Goal: Communication & Community: Answer question/provide support

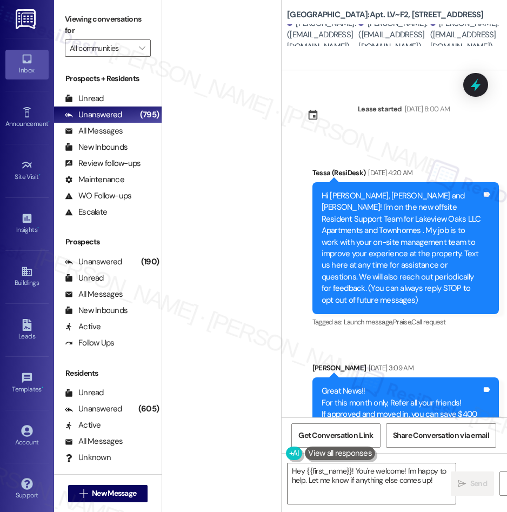
scroll to position [4856, 0]
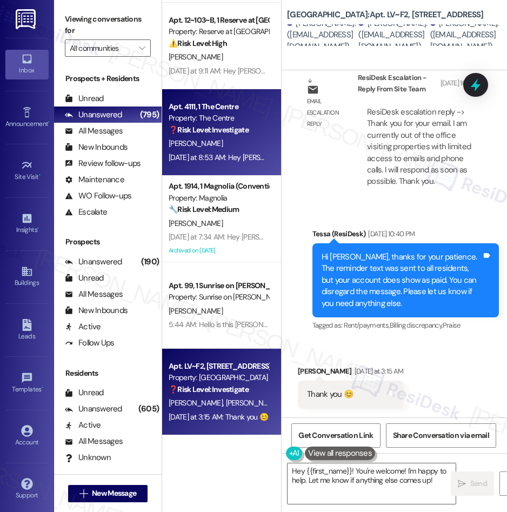
click at [200, 141] on span "[PERSON_NAME]" at bounding box center [196, 143] width 54 height 10
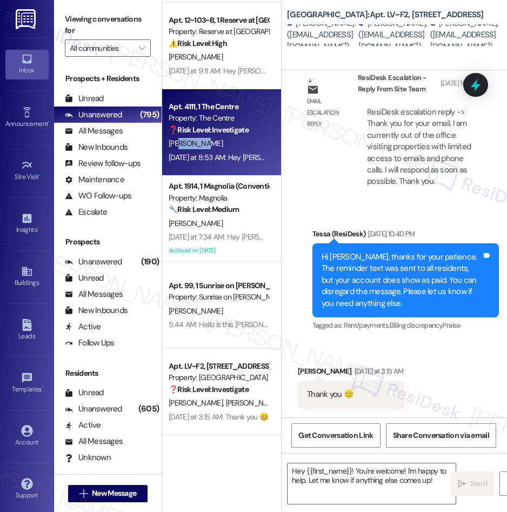
click at [200, 141] on span "[PERSON_NAME]" at bounding box center [196, 143] width 54 height 10
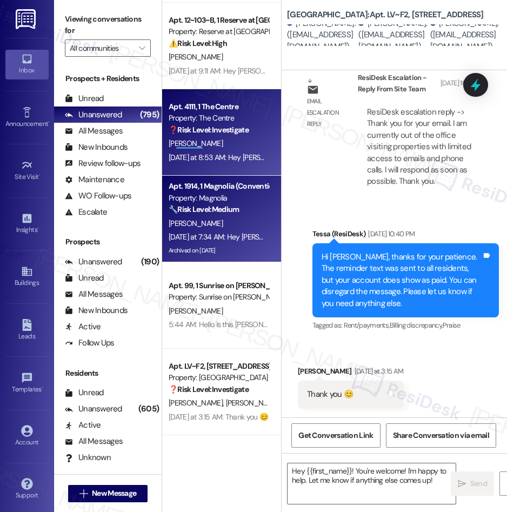
click at [219, 199] on div "Property: Magnolia" at bounding box center [219, 197] width 100 height 11
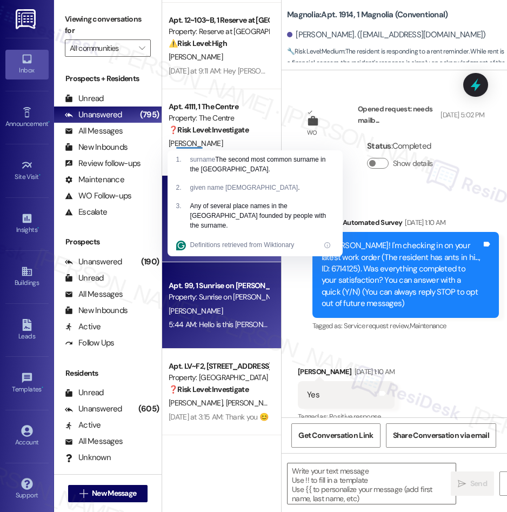
type textarea "Fetching suggested responses. Please feel free to read through the conversation…"
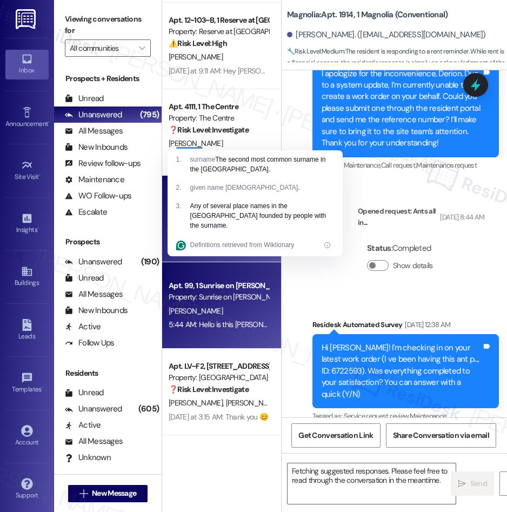
click at [227, 295] on div "Property: Sunrise on [PERSON_NAME]" at bounding box center [219, 296] width 100 height 11
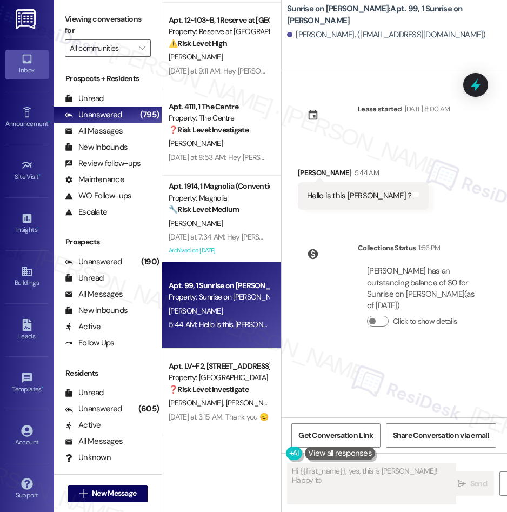
scroll to position [0, 0]
type textarea "Hi {{first_name}}, yes, this is [PERSON_NAME]! Happy to help you [DATE]. What c…"
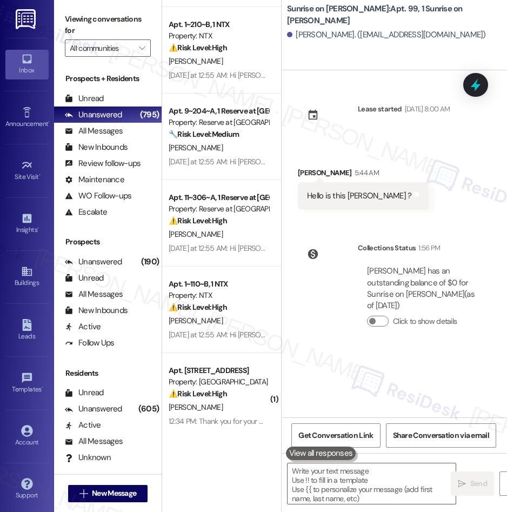
scroll to position [2292, 0]
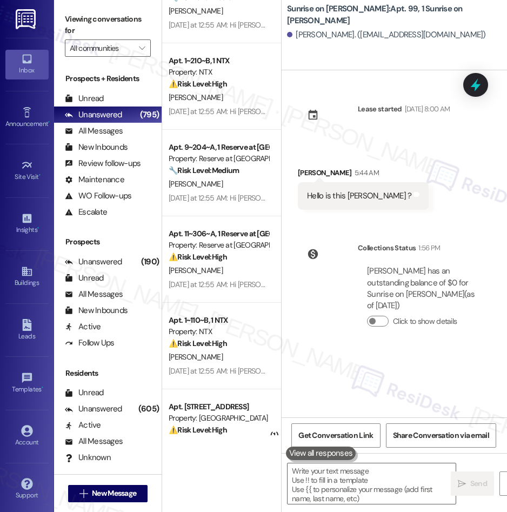
click at [222, 228] on div "Apt. 11~306~A, 1 Reserve at [GEOGRAPHIC_DATA]" at bounding box center [219, 233] width 100 height 11
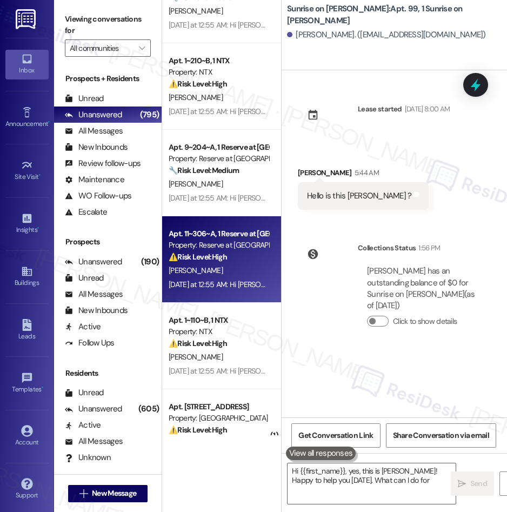
type textarea "Hi {{first_name}}, yes, this is [PERSON_NAME]! Happy to help you [DATE]. What c…"
click at [215, 172] on strong "🔧 Risk Level: Medium" at bounding box center [204, 170] width 70 height 10
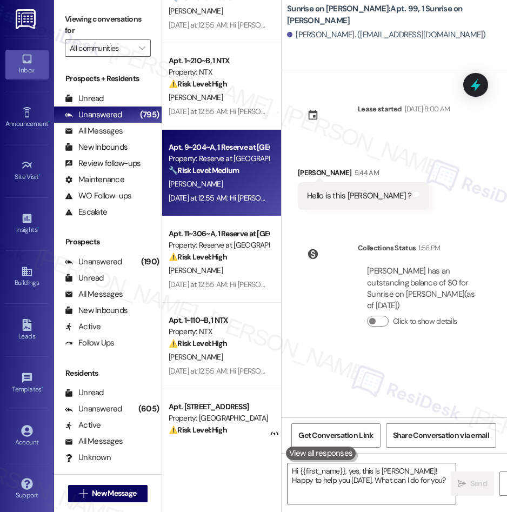
type textarea "Fetching suggested responses. Please feel free to read through the conversation…"
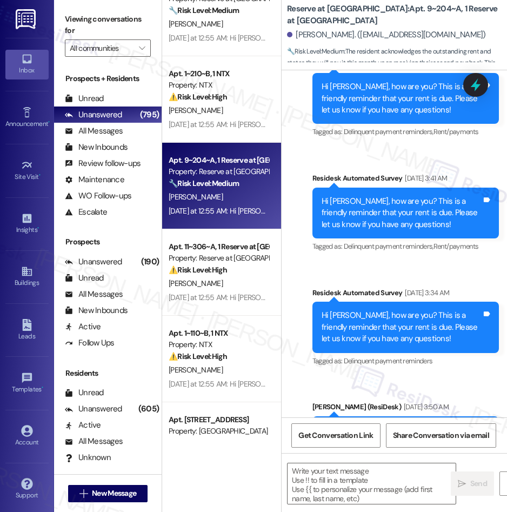
scroll to position [598, 0]
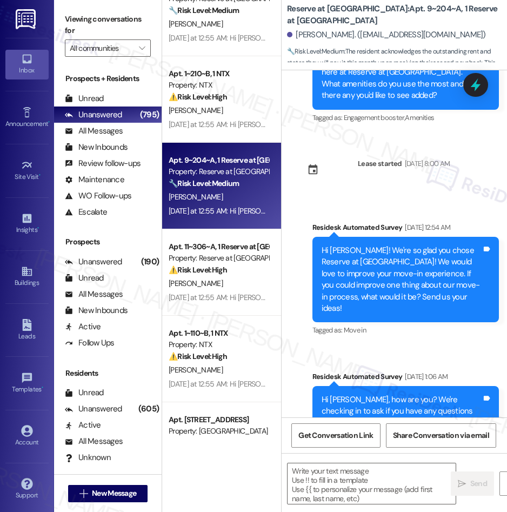
type textarea "Fetching suggested responses. Please feel free to read through the conversation…"
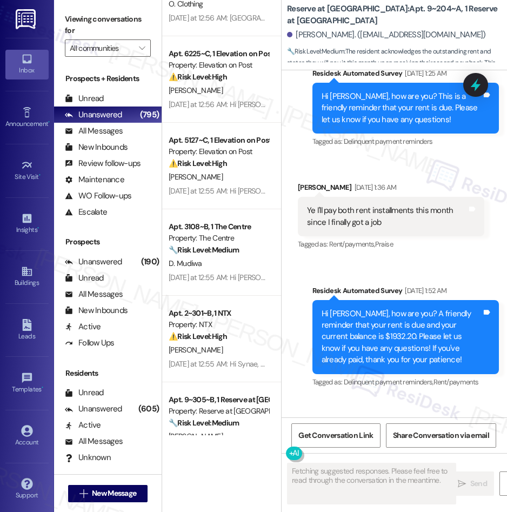
scroll to position [1764, 0]
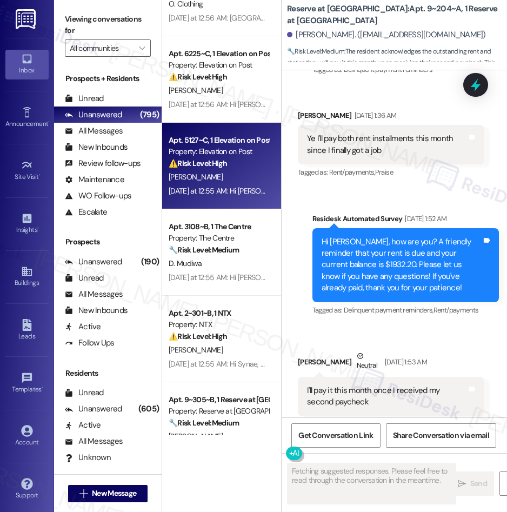
click at [218, 153] on div "Property: Elevation on Post" at bounding box center [219, 151] width 100 height 11
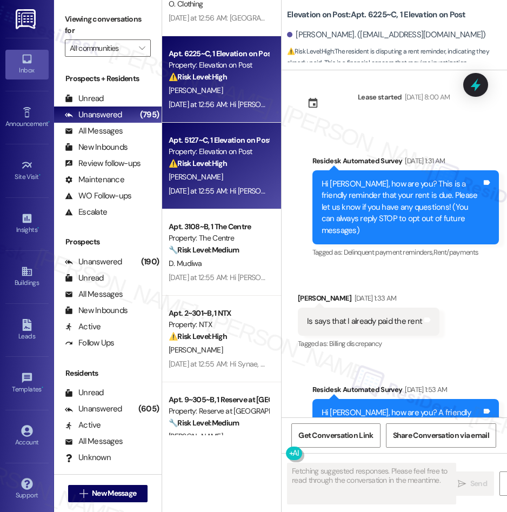
scroll to position [0, 0]
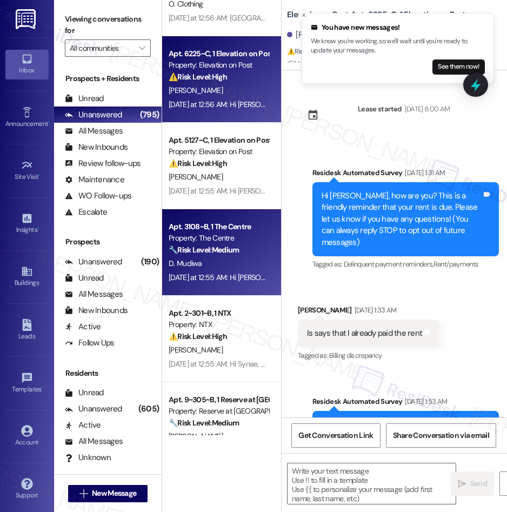
click at [188, 255] on div "🔧 Risk Level: Medium The resident has communicated a request for a rent payment…" at bounding box center [219, 249] width 100 height 11
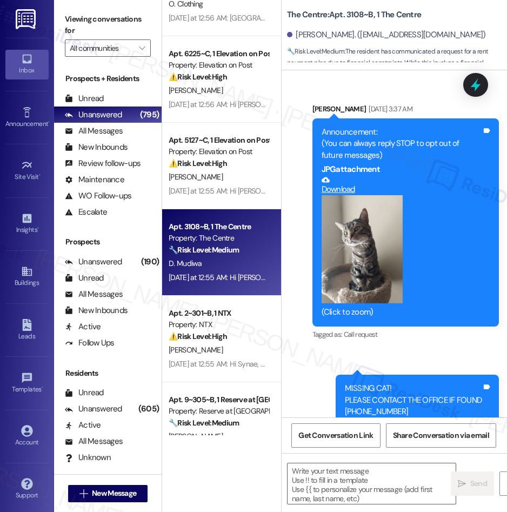
scroll to position [3588, 0]
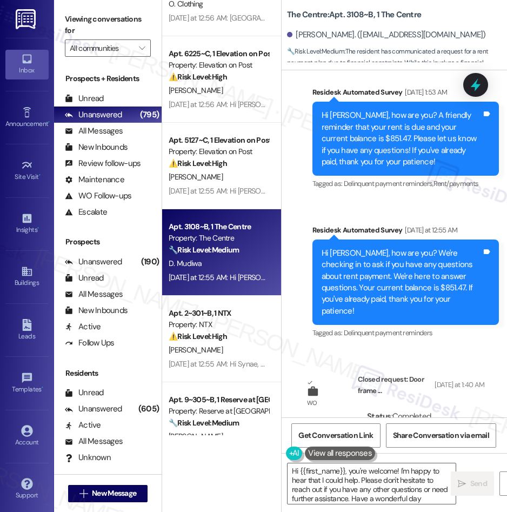
type textarea "Hi {{first_name}}, you're welcome! I'm happy to hear that I could help. Please …"
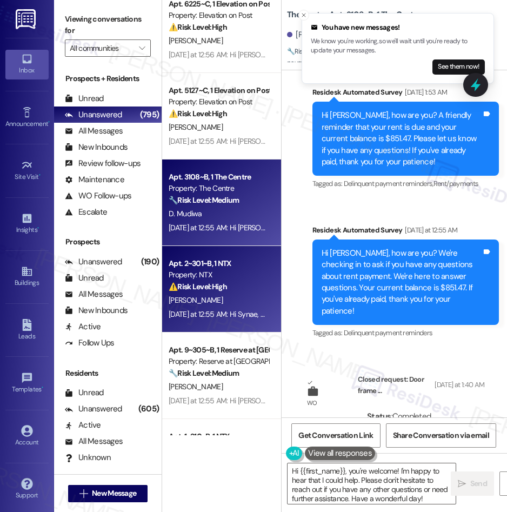
click at [236, 278] on div "Property: NTX" at bounding box center [219, 274] width 100 height 11
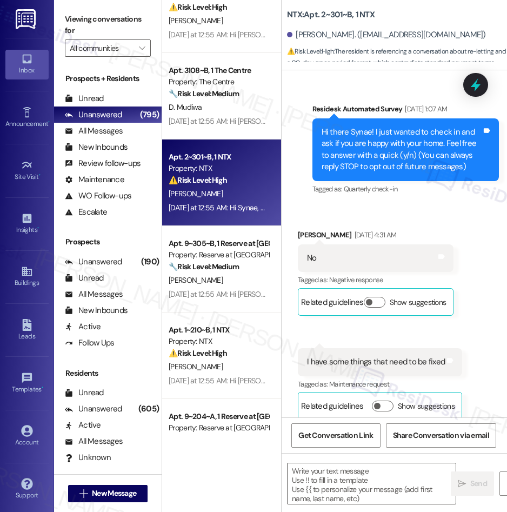
scroll to position [2025, 0]
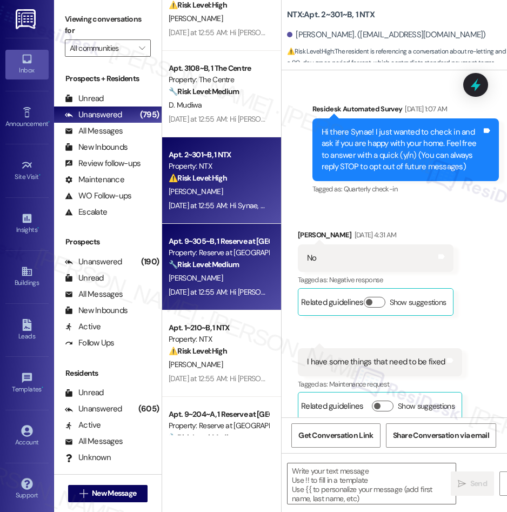
type textarea "Fetching suggested responses. Please feel free to read through the conversation…"
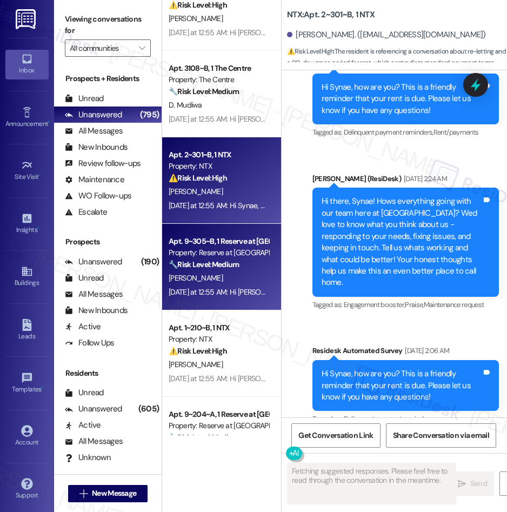
click at [210, 286] on div "[DATE] at 12:55 AM: Hi [PERSON_NAME], how are you? We're checking in to ask if …" at bounding box center [219, 292] width 102 height 14
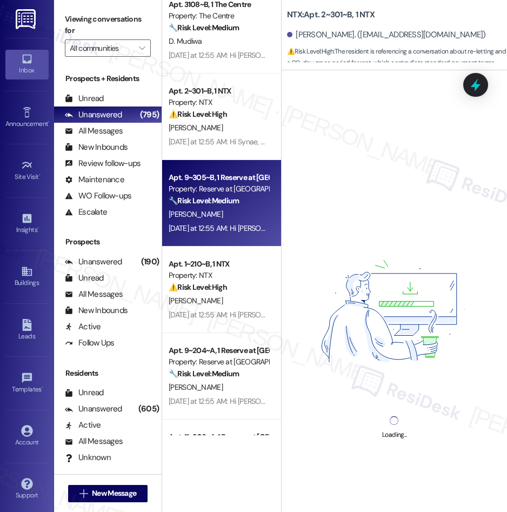
scroll to position [2097, 0]
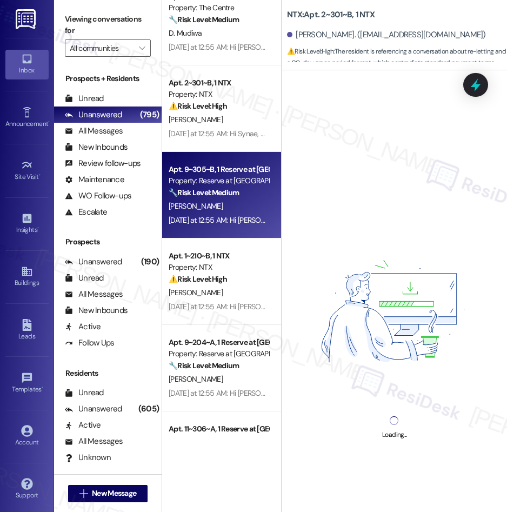
click at [218, 263] on div "Property: NTX" at bounding box center [219, 267] width 100 height 11
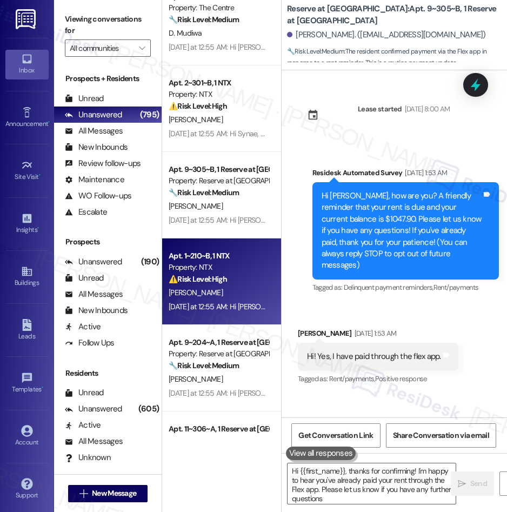
type textarea "Hi {{first_name}}, thanks for confirming! I'm happy to hear you've already paid…"
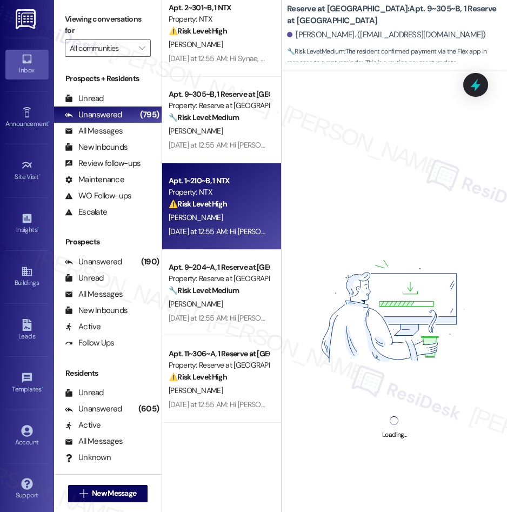
scroll to position [2177, 0]
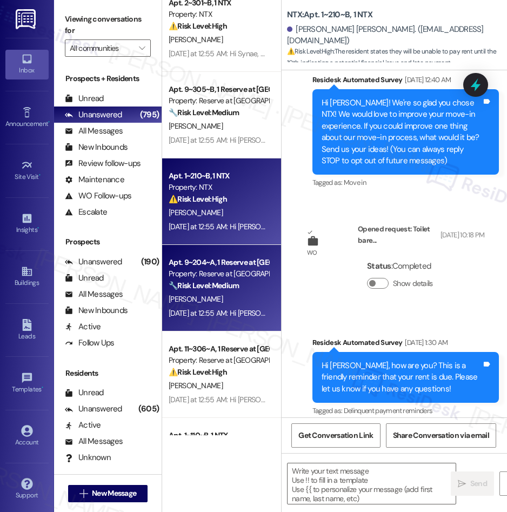
type textarea "Fetching suggested responses. Please feel free to read through the conversation…"
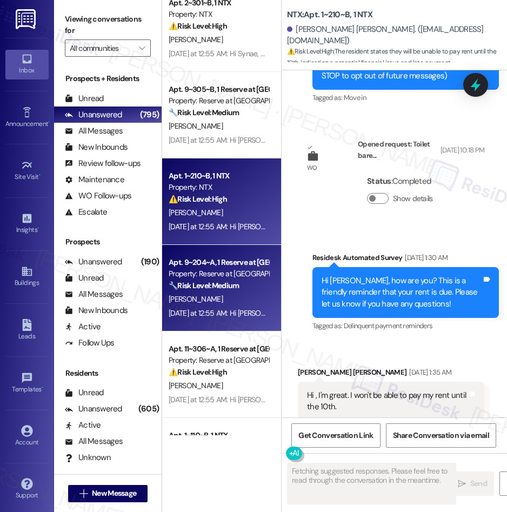
scroll to position [217, 0]
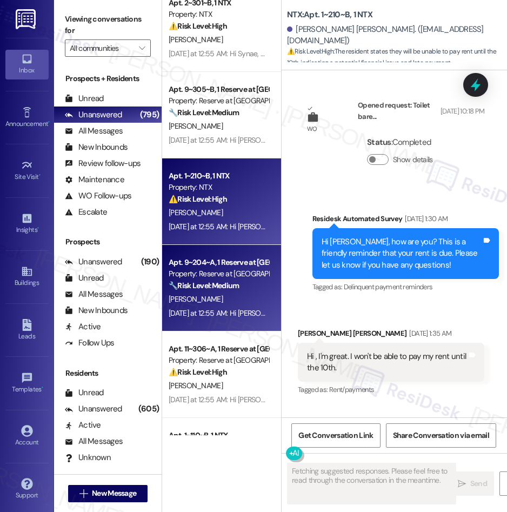
click at [210, 256] on div "Apt. 9~204~A, 1 Reserve at [GEOGRAPHIC_DATA] Property: Reserve at [GEOGRAPHIC_D…" at bounding box center [219, 274] width 102 height 37
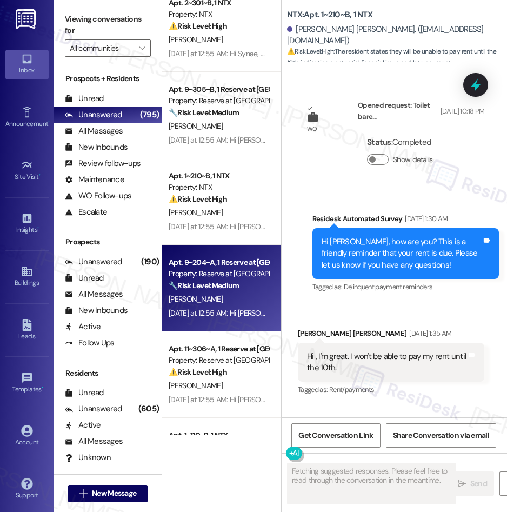
scroll to position [2202, 0]
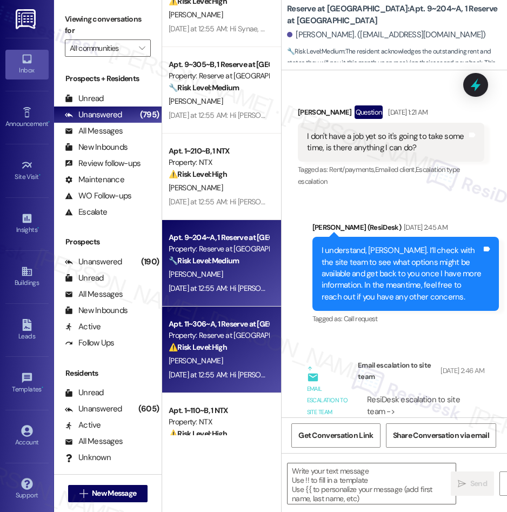
type textarea "Fetching suggested responses. Please feel free to read through the conversation…"
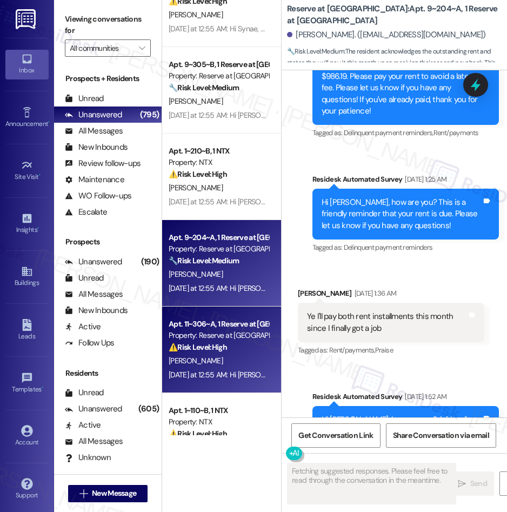
click at [211, 335] on div "Property: Reserve at [GEOGRAPHIC_DATA]" at bounding box center [219, 335] width 100 height 11
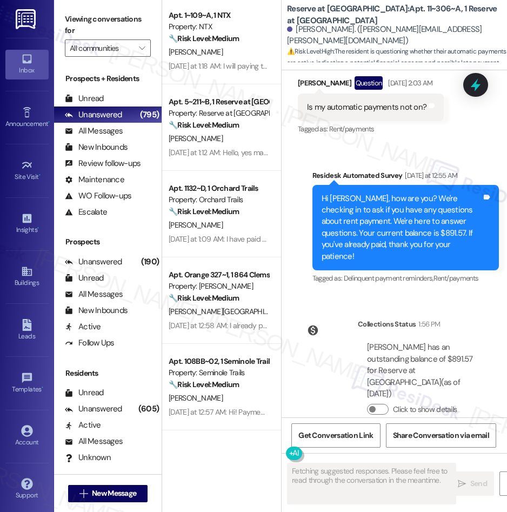
scroll to position [0, 0]
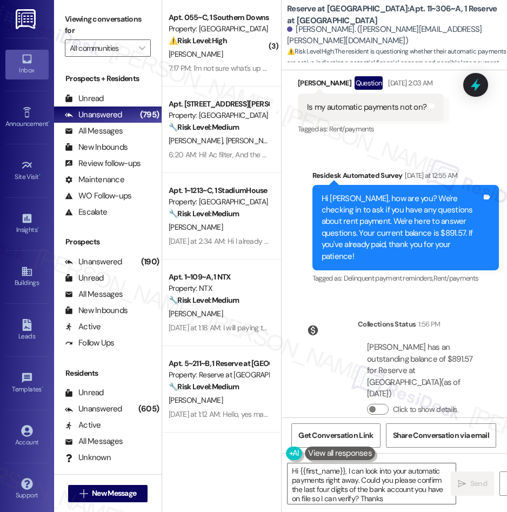
type textarea "Hi {{first_name}}, I can look into your automatic payments right away. Could yo…"
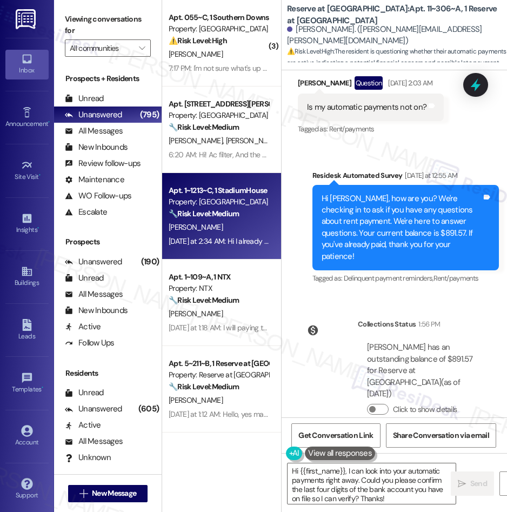
click at [219, 238] on div "[DATE] at 2:34 AM: Hi I already paid the rent when it was first due [DATE] at 2…" at bounding box center [270, 241] width 203 height 10
click at [225, 309] on div "[PERSON_NAME]" at bounding box center [219, 314] width 102 height 14
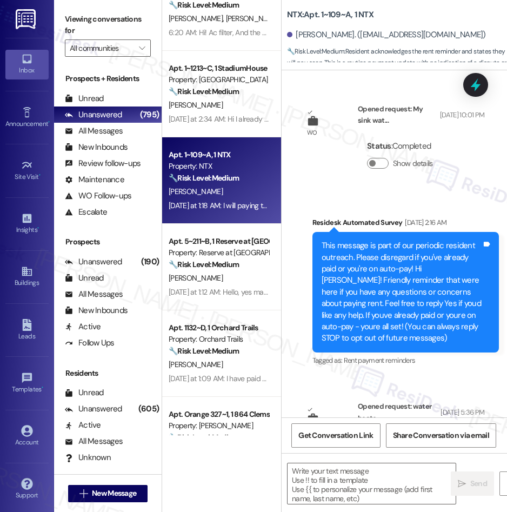
scroll to position [159, 0]
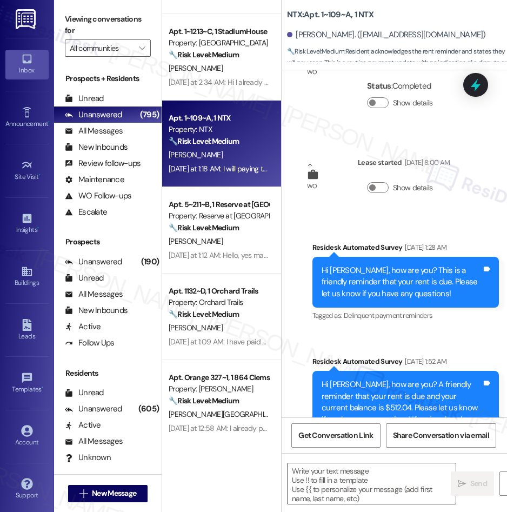
click at [228, 241] on div "( 3 ) Apt. 055~C, 1 Southern Downs Property: Southern Downs ⚠️ Risk Level: High…" at bounding box center [221, 217] width 119 height 435
type textarea "Fetching suggested responses. Please feel free to read through the conversation…"
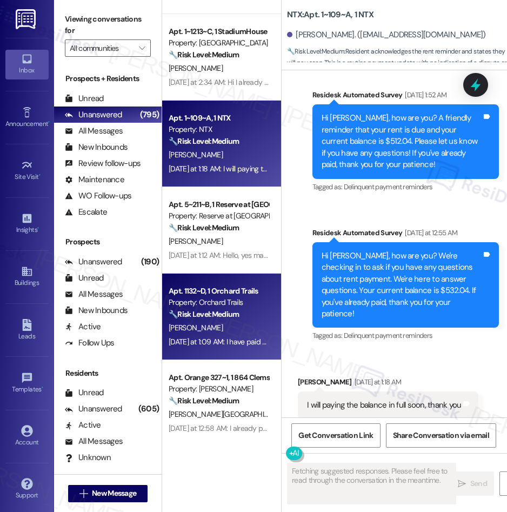
scroll to position [662, 0]
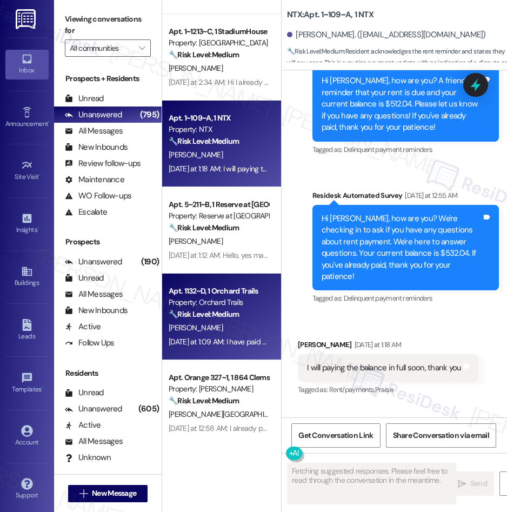
click at [238, 294] on div "Apt. 1132~D, 1 Orchard Trails" at bounding box center [219, 290] width 100 height 11
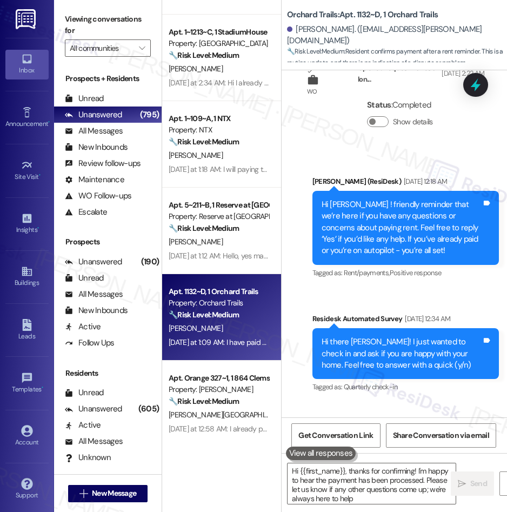
type textarea "Hi {{first_name}}, thanks for confirming! I'm happy to hear the payment has bee…"
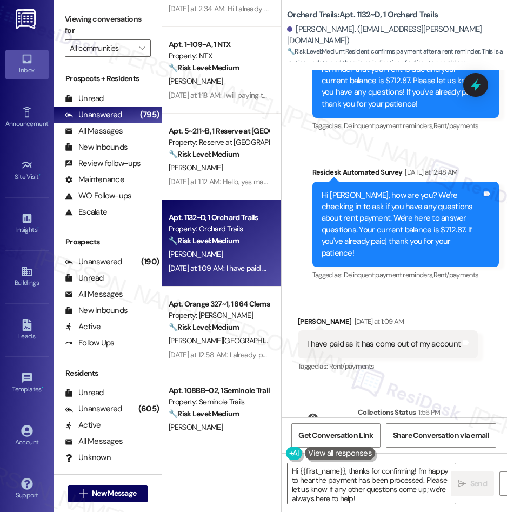
scroll to position [240, 0]
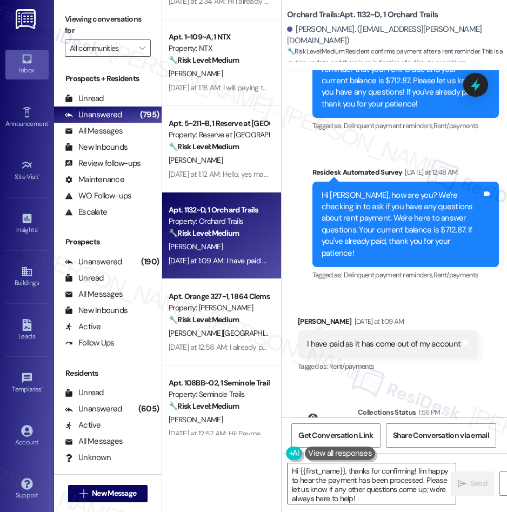
click at [217, 333] on div "Apt. [STREET_ADDRESS][PERSON_NAME] Property: [GEOGRAPHIC_DATA] 🔧 Risk Level: Me…" at bounding box center [221, 217] width 119 height 435
click at [217, 333] on div "[PERSON_NAME][GEOGRAPHIC_DATA]" at bounding box center [219, 334] width 102 height 14
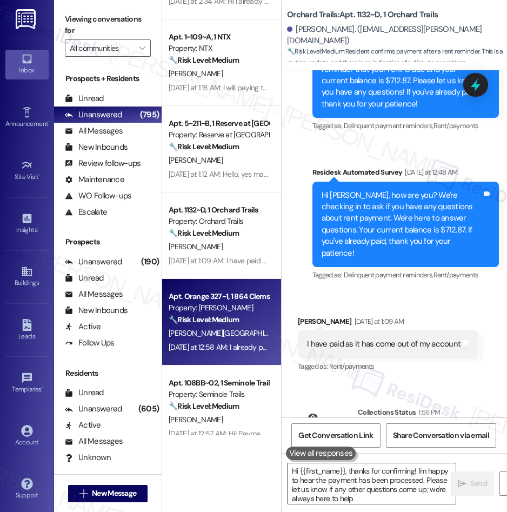
type textarea "Hi {{first_name}}, thanks for confirming! I'm happy to hear the payment has bee…"
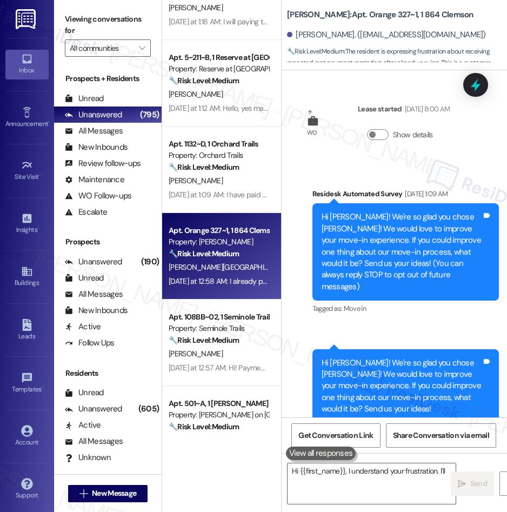
scroll to position [330, 0]
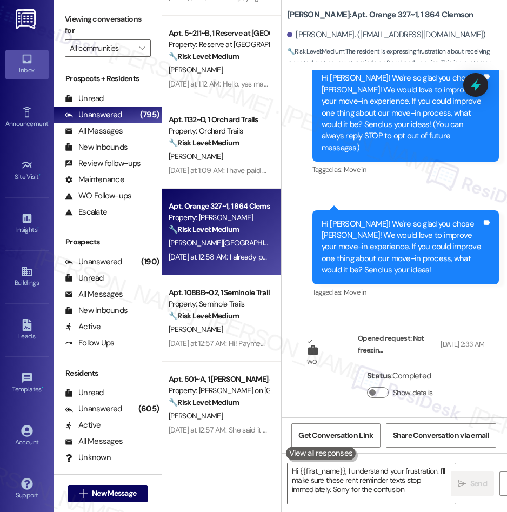
type textarea "Hi {{first_name}}, I understand your frustration. I'll make sure these rent rem…"
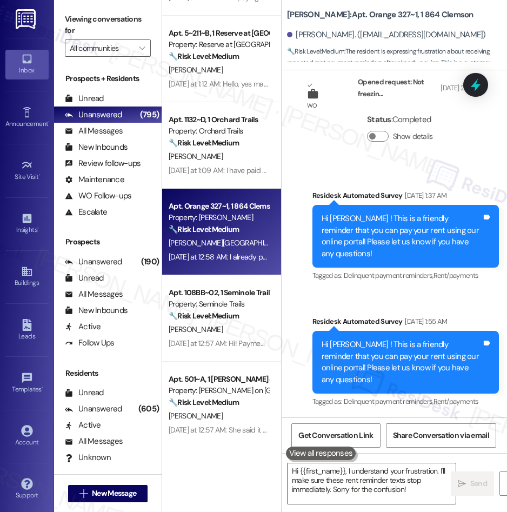
click at [234, 311] on strong "🔧 Risk Level: Medium" at bounding box center [204, 316] width 70 height 10
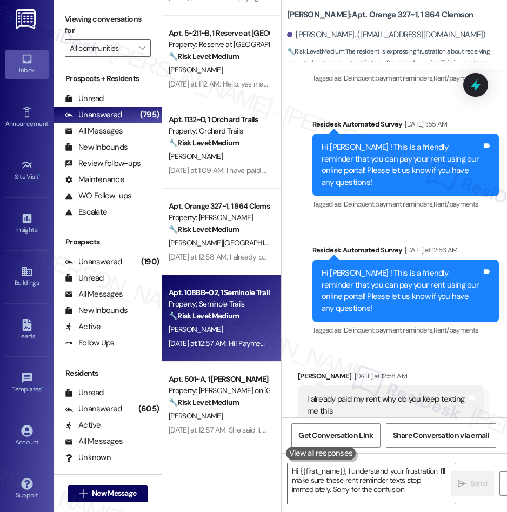
type textarea "Hi {{first_name}}, I understand your frustration. I'll make sure these rent rem…"
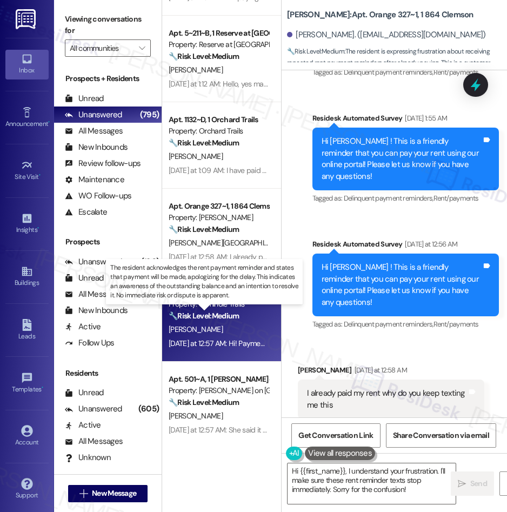
scroll to position [601, 0]
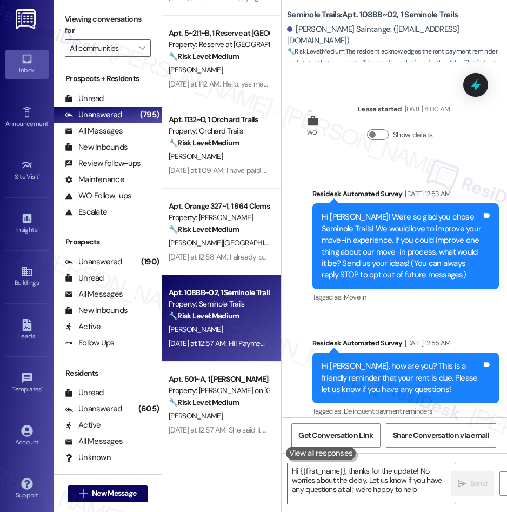
type textarea "Hi {{first_name}}, thanks for the update! No worries about the delay. Let us kn…"
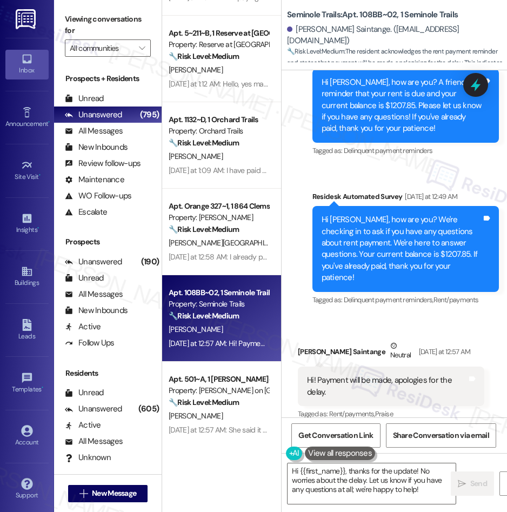
scroll to position [400, 0]
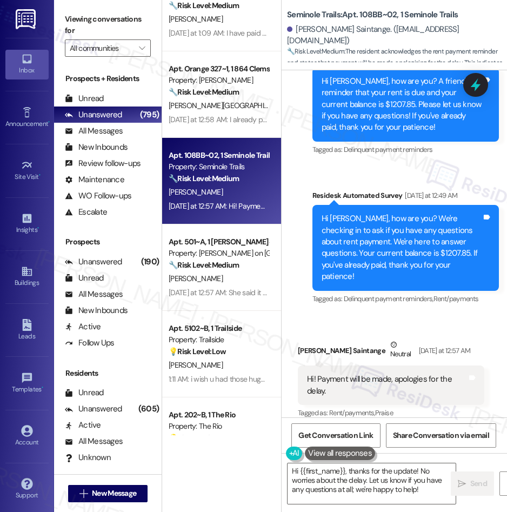
click at [219, 278] on div "Apt. 5~211~B, 1 Reserve at [GEOGRAPHIC_DATA] Property: Reserve at [GEOGRAPHIC_D…" at bounding box center [221, 217] width 119 height 435
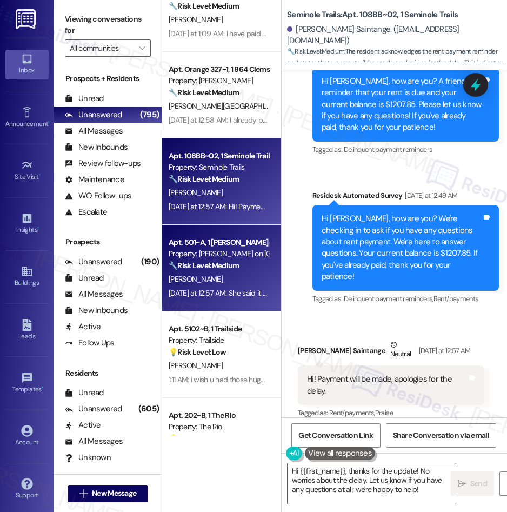
click at [233, 278] on div "[PERSON_NAME]" at bounding box center [219, 279] width 102 height 14
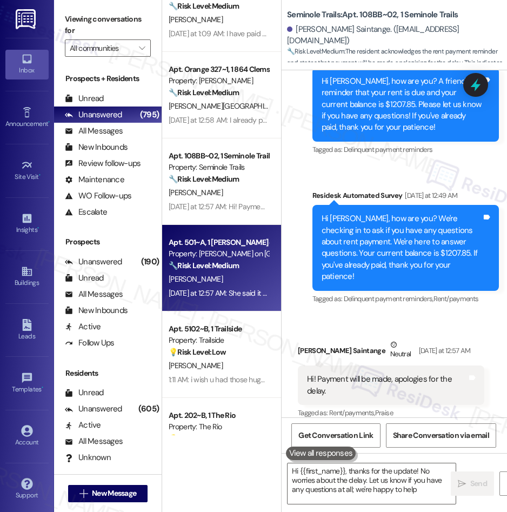
type textarea "Hi {{first_name}}, thanks for the update! No worries about the delay. Let us kn…"
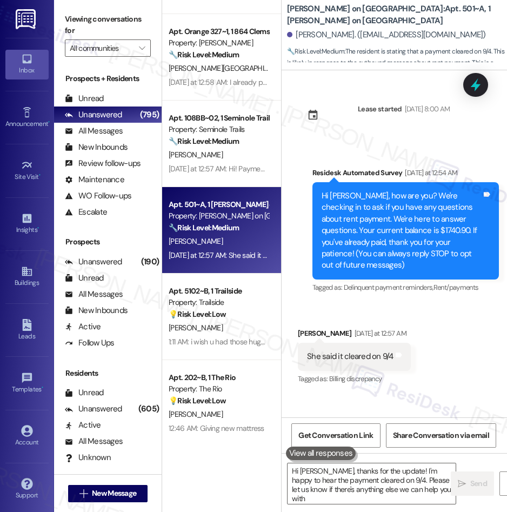
type textarea "Hi [PERSON_NAME], thanks for the update! I'm happy to hear the payment cleared …"
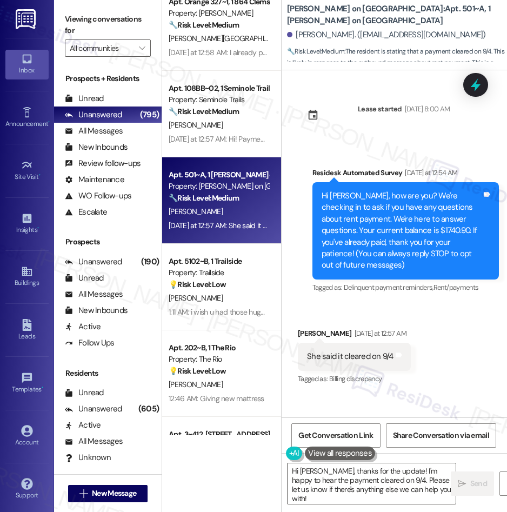
scroll to position [539, 0]
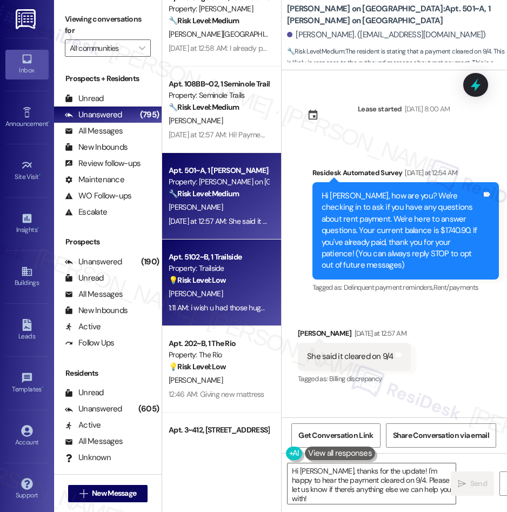
click at [232, 286] on div "💡 Risk Level: Low The resident is providing feedback on the move-in process, sp…" at bounding box center [219, 280] width 100 height 11
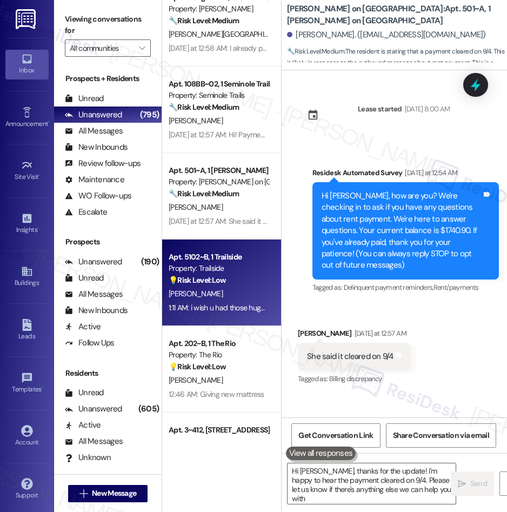
type textarea "Hi [PERSON_NAME], thanks for the update! I'm happy to hear the payment cleared …"
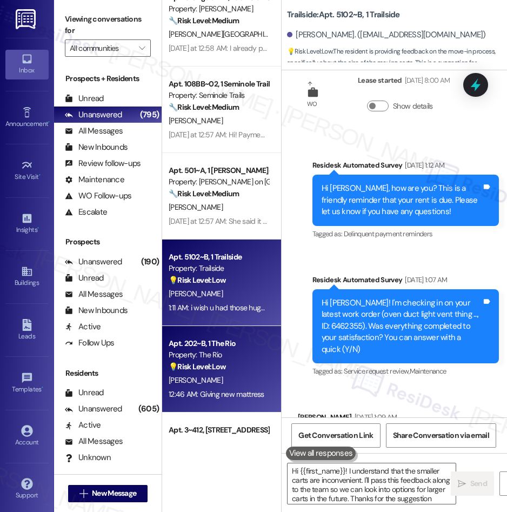
type textarea "Hi {{first_name}}! I understand that the smaller carts are inconvenient. I'll p…"
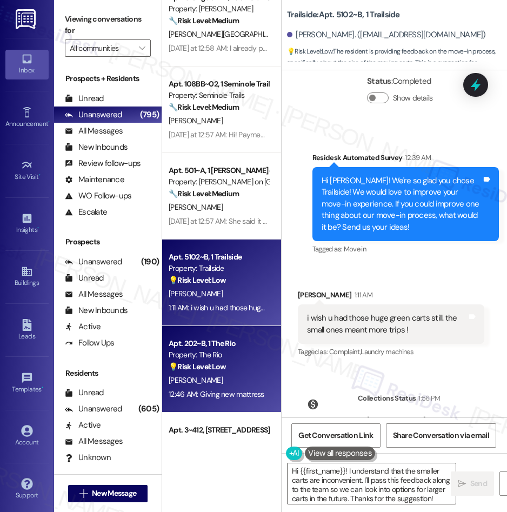
scroll to position [1785, 0]
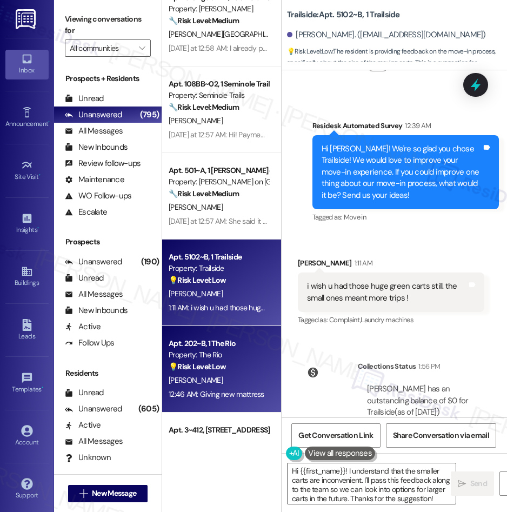
click at [236, 358] on div "Property: The Rio" at bounding box center [219, 354] width 100 height 11
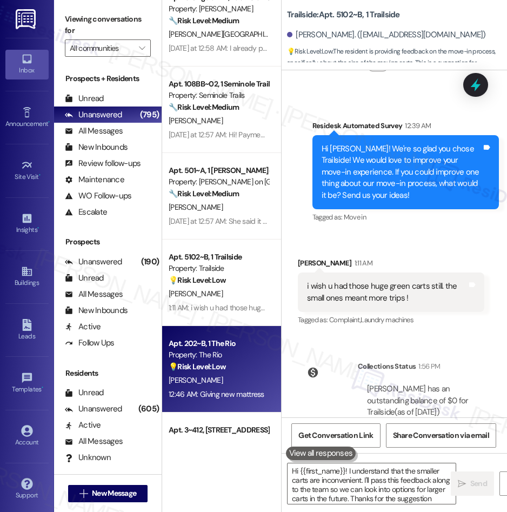
type textarea "Hi {{first_name}}! I understand that the smaller carts are inconvenient. I'll p…"
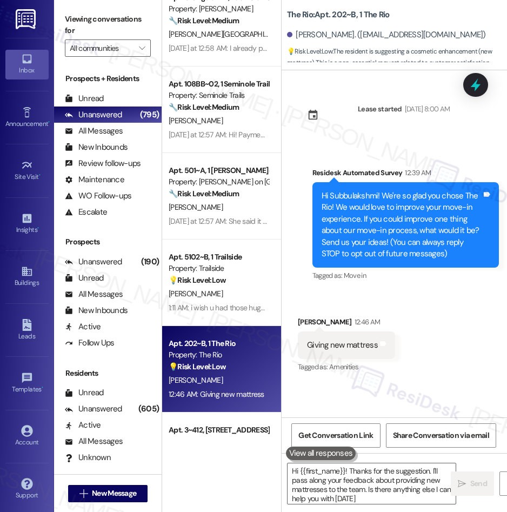
type textarea "Hi {{first_name}}! Thanks for the suggestion. I'll pass along your feedback abo…"
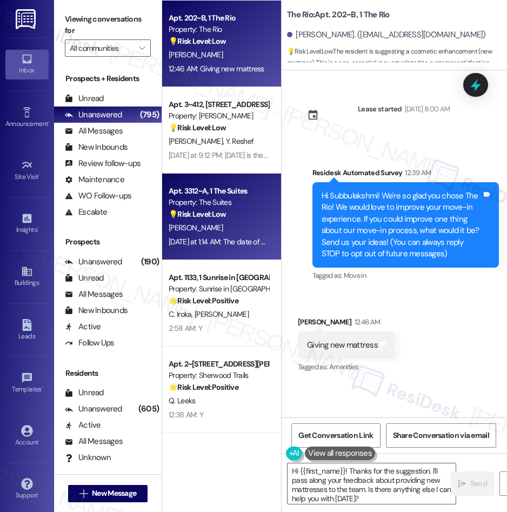
scroll to position [872, 0]
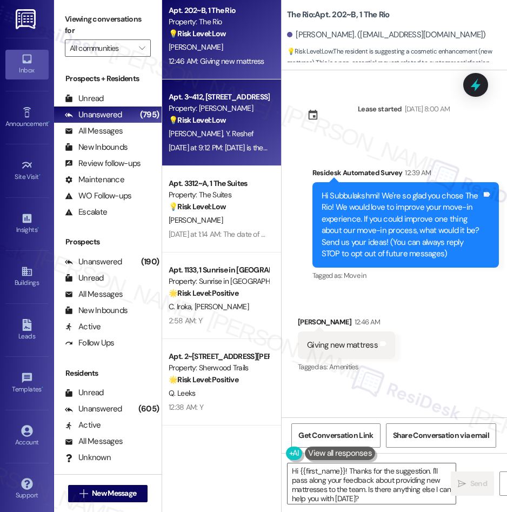
click at [223, 141] on div "[DATE] at 9:12 PM: [DATE] is the 'bicles day' i just want to be sure that the m…" at bounding box center [219, 148] width 102 height 14
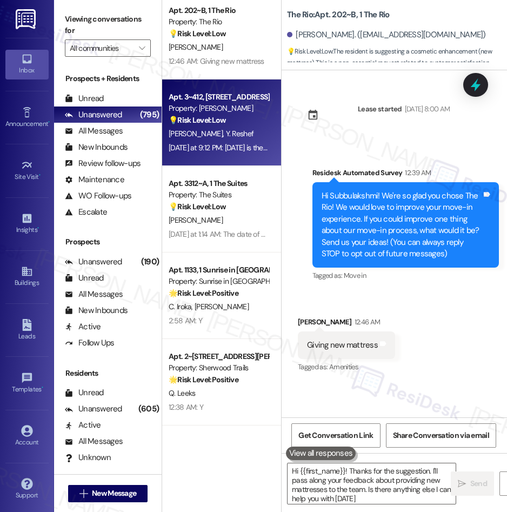
type textarea "Hi {{first_name}}! Thanks for the suggestion. I'll pass along your feedback abo…"
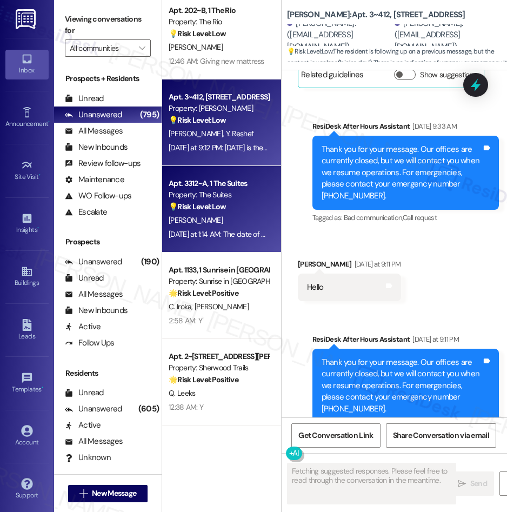
scroll to position [2191, 0]
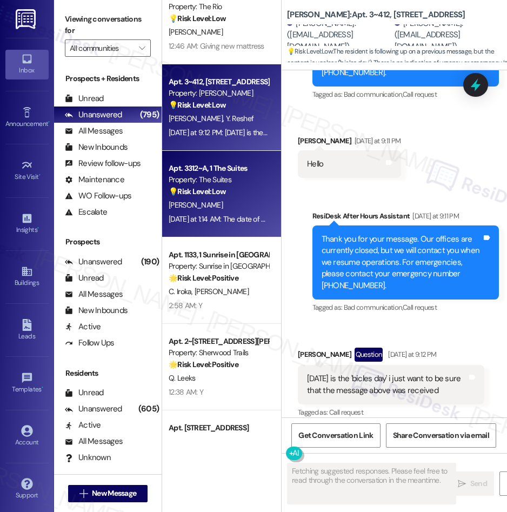
click at [220, 198] on div "Apt. 501~A, 1 [PERSON_NAME] on College Ave Property: [PERSON_NAME] on College A…" at bounding box center [221, 217] width 119 height 435
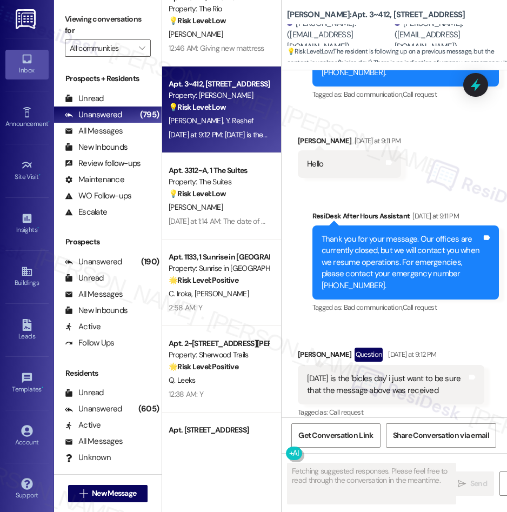
click at [234, 196] on div "Apt. 501~A, 1 [PERSON_NAME] on College Ave Property: [PERSON_NAME] on College A…" at bounding box center [221, 217] width 119 height 435
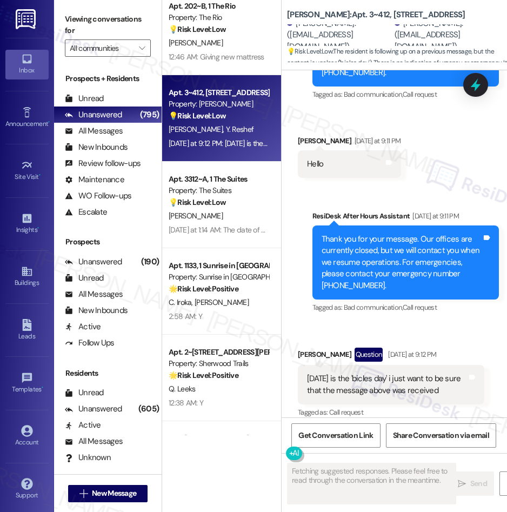
click at [234, 196] on div "Apt. 501~A, 1 [PERSON_NAME] on College Ave Property: [PERSON_NAME] on College A…" at bounding box center [221, 217] width 119 height 435
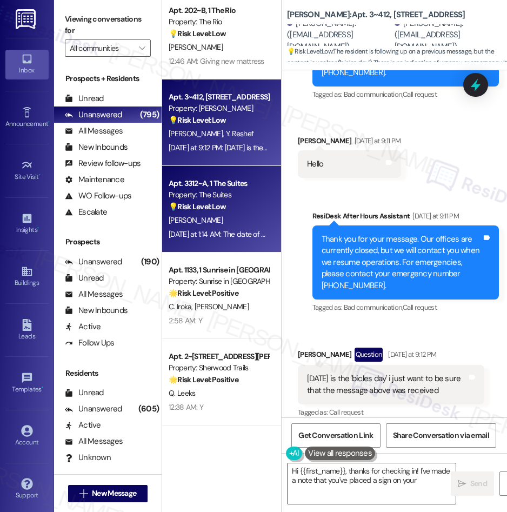
click at [235, 197] on div "Apt. 501~A, 1 [PERSON_NAME] on College Ave Property: [PERSON_NAME] on College A…" at bounding box center [221, 217] width 119 height 435
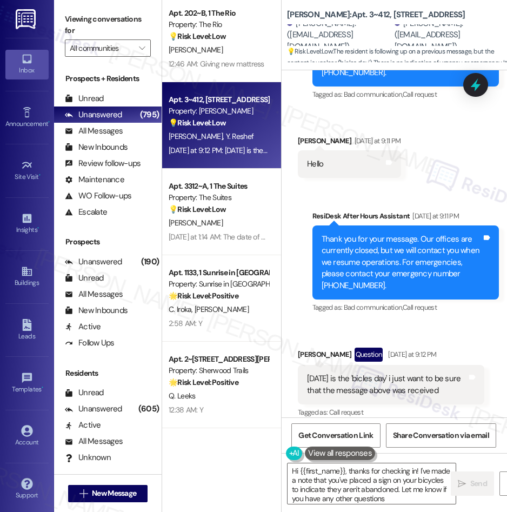
type textarea "Hi {{first_name}}, thanks for checking in! I've made a note that you've placed …"
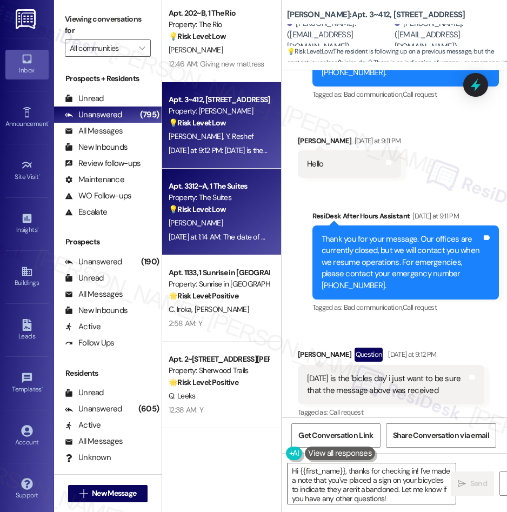
click at [237, 210] on div "💡 Risk Level: Low The resident is responding to a request for feedback on the m…" at bounding box center [219, 209] width 100 height 11
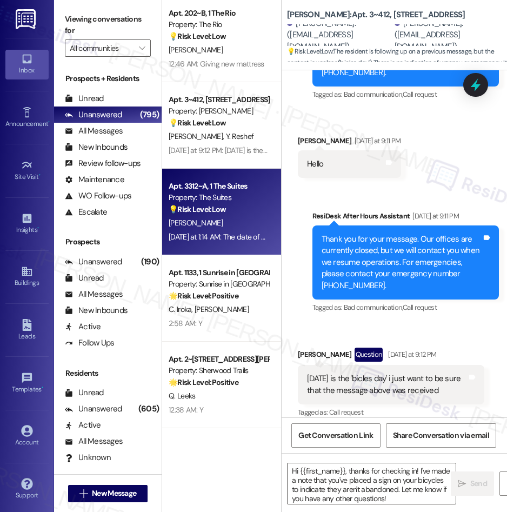
type textarea "Fetching suggested responses. Please feel free to read through the conversation…"
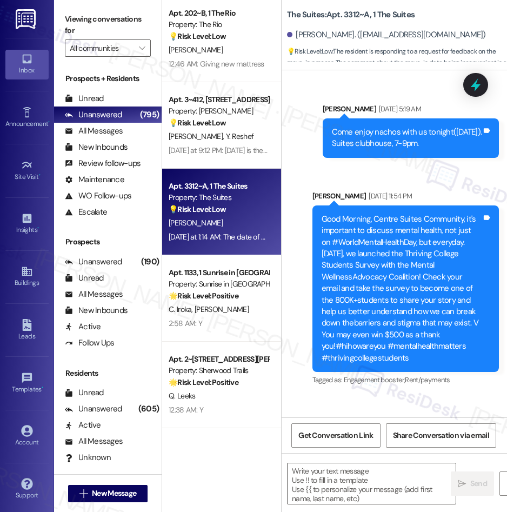
scroll to position [10900, 0]
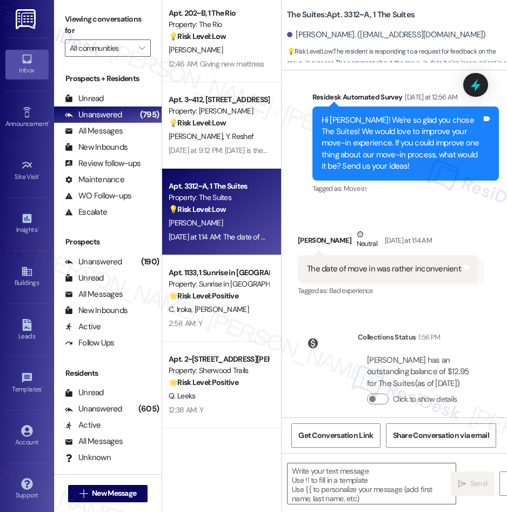
type textarea "Fetching suggested responses. Please feel free to read through the conversation…"
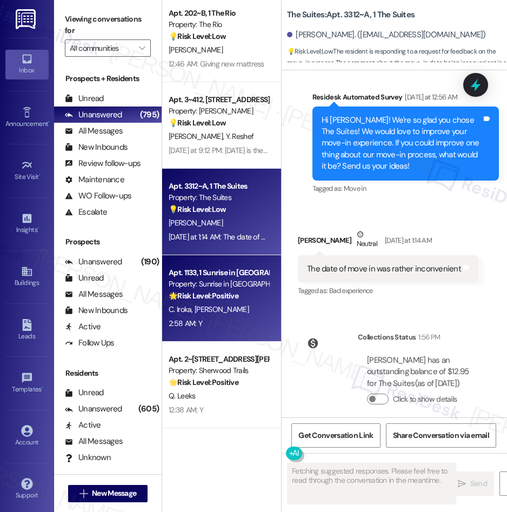
click at [238, 297] on div "🌟 Risk Level: Positive The resident responded positively to an inquiry about th…" at bounding box center [219, 295] width 100 height 11
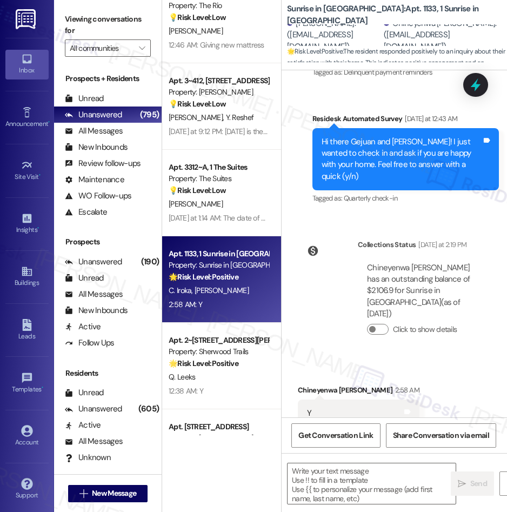
scroll to position [249, 0]
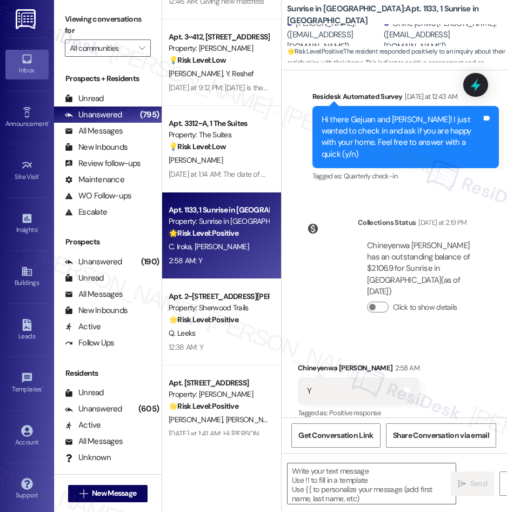
type textarea "Fetching suggested responses. Please feel free to read through the conversation…"
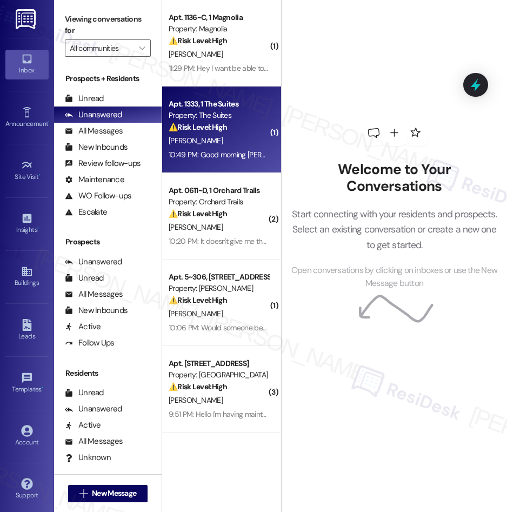
click at [207, 142] on div "H. Salas" at bounding box center [219, 141] width 102 height 14
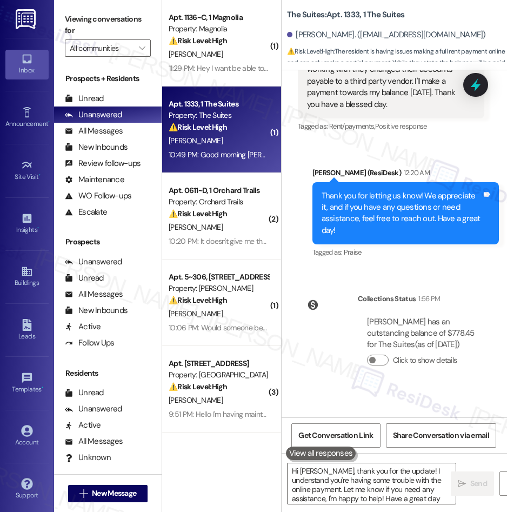
type textarea "Hi Hector, thank you for the update! I understand you're having some trouble wi…"
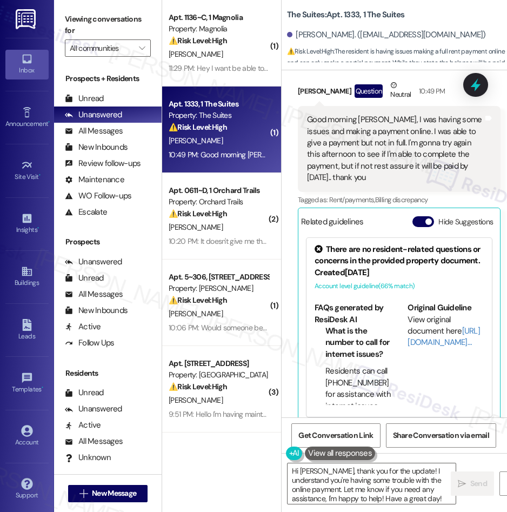
scroll to position [926, 0]
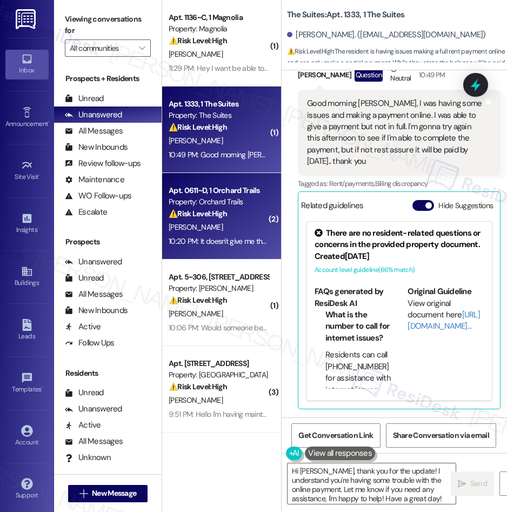
click at [206, 228] on div "R. Tkacs" at bounding box center [219, 228] width 102 height 14
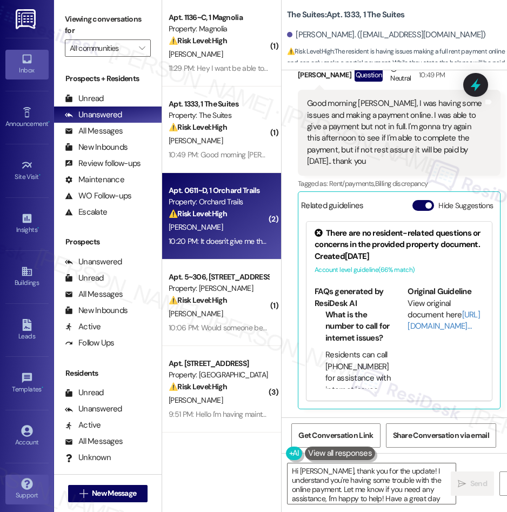
type textarea "Hi Hector, thank you for the update! I understand you're having some trouble wi…"
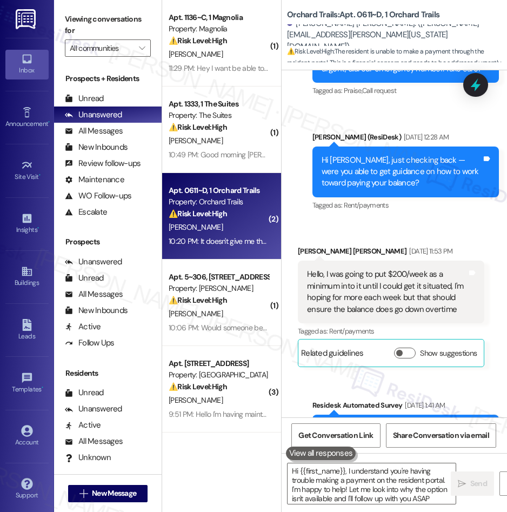
type textarea "Hi {{first_name}}, I understand you're having trouble making a payment on the r…"
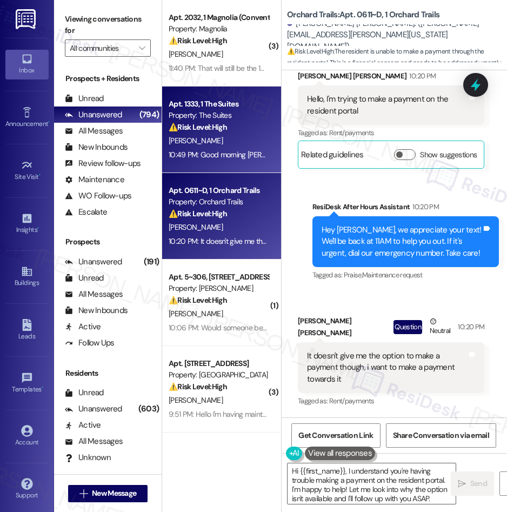
scroll to position [1, 0]
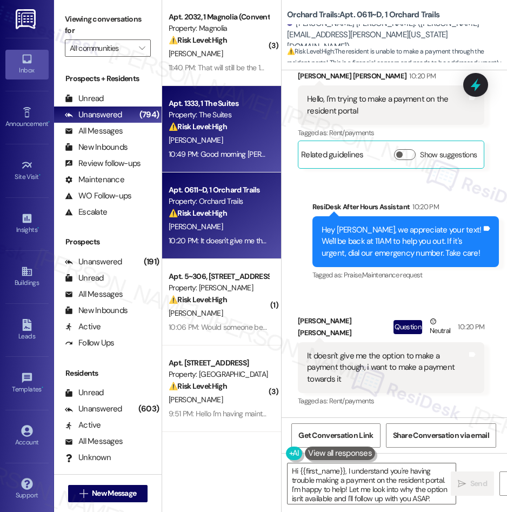
click at [202, 135] on div "H. Salas" at bounding box center [219, 141] width 102 height 14
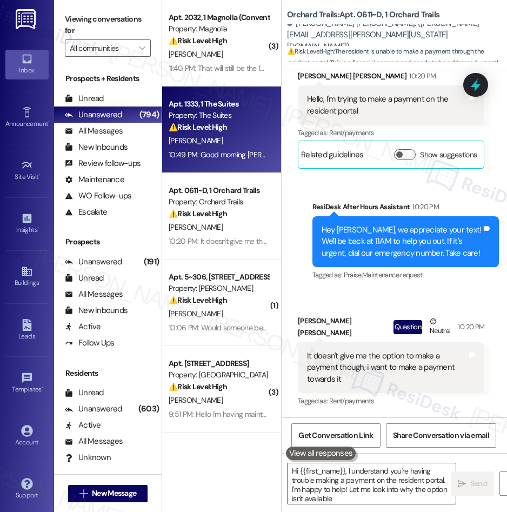
scroll to position [2, 0]
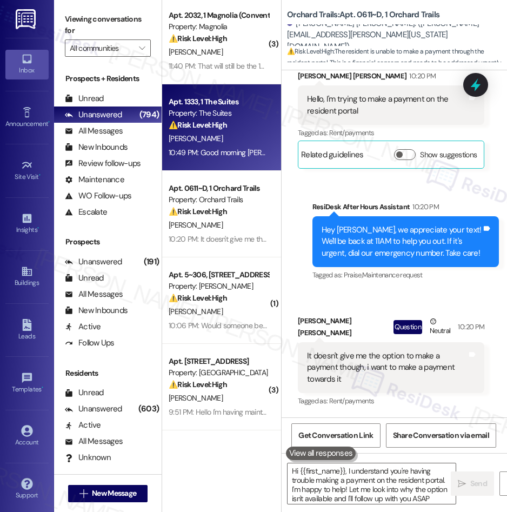
type textarea "Hi {{first_name}}, I understand you're having trouble making a payment on the r…"
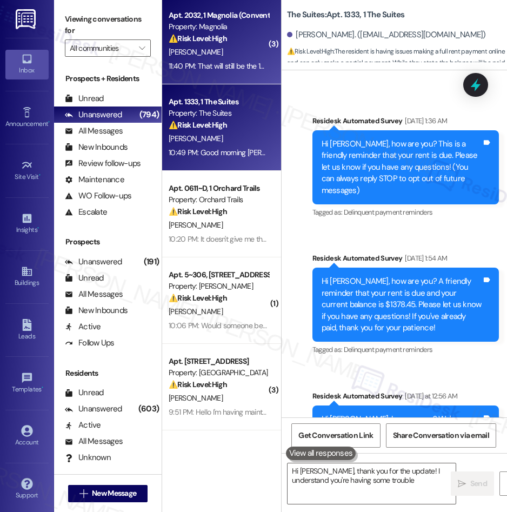
type textarea "Hi Hector, thank you for the update! I understand you're having some trouble wi…"
click at [216, 61] on div "11:40 PM: That will still be the 19th 11:40 PM: That will still be the 19th" at bounding box center [219, 66] width 102 height 14
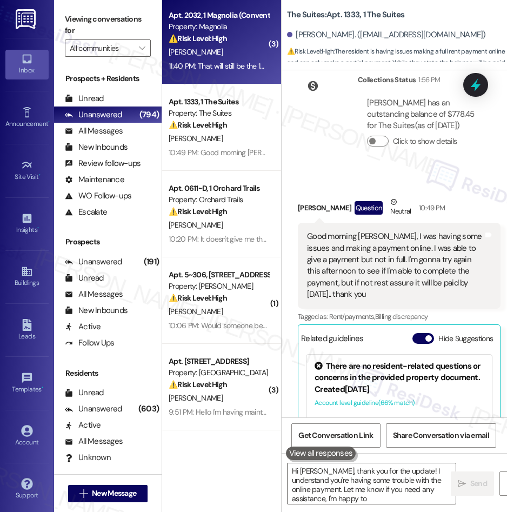
scroll to position [926, 0]
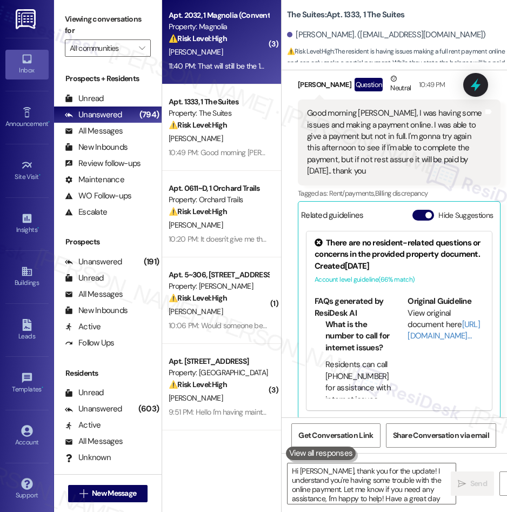
type textarea "Hi Hector, thank you for the update! I understand you're having some trouble wi…"
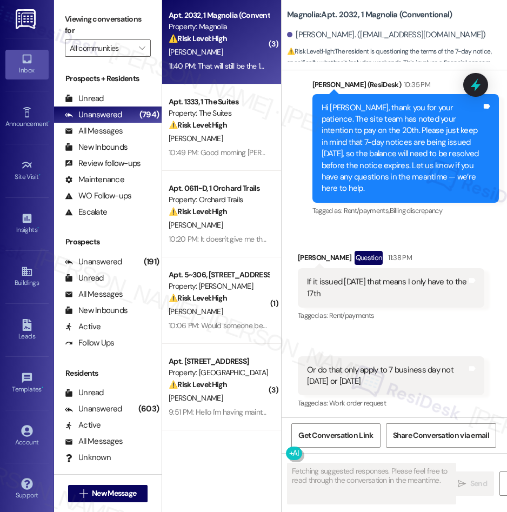
scroll to position [18222, 0]
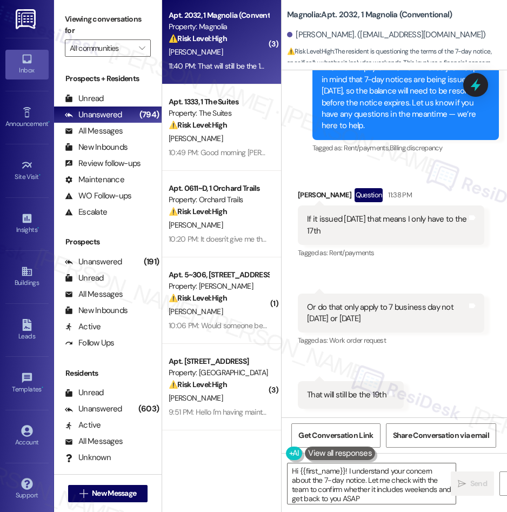
type textarea "Hi {{first_name}}! I understand your concern about the 7-day notice. Let me che…"
click at [240, 133] on div "( 3 ) Apt. 2032, 1 Magnolia (Conventional) Property: Magnolia ⚠️ Risk Level: Hi…" at bounding box center [221, 217] width 119 height 435
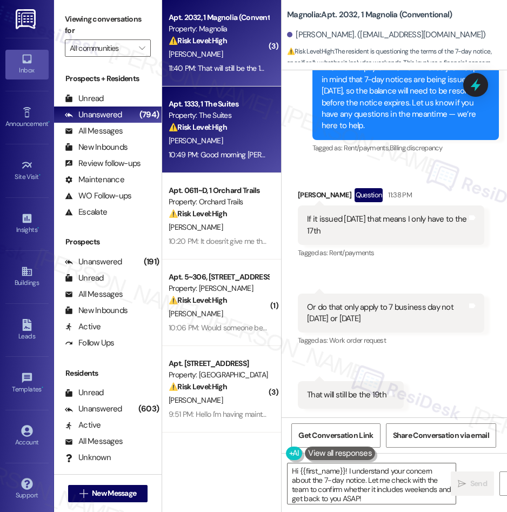
click at [222, 148] on div "10:49 PM: Good morning Sarah, I was having some issues and making a payment onl…" at bounding box center [219, 155] width 102 height 14
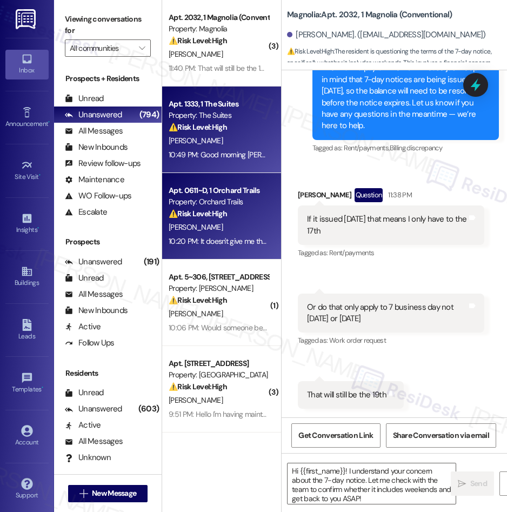
click at [237, 215] on div "⚠️ Risk Level: High The resident is unable to make a payment through the reside…" at bounding box center [219, 213] width 100 height 11
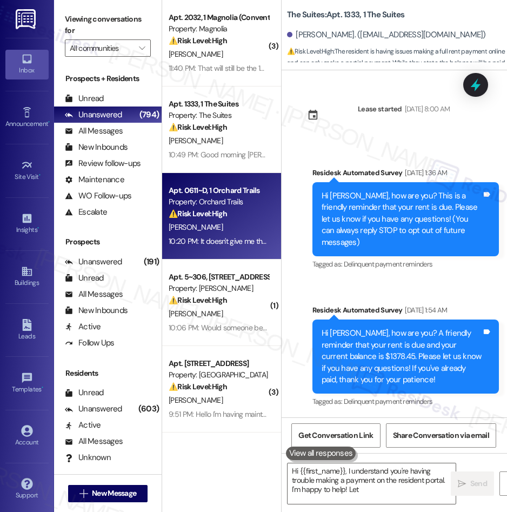
scroll to position [926, 0]
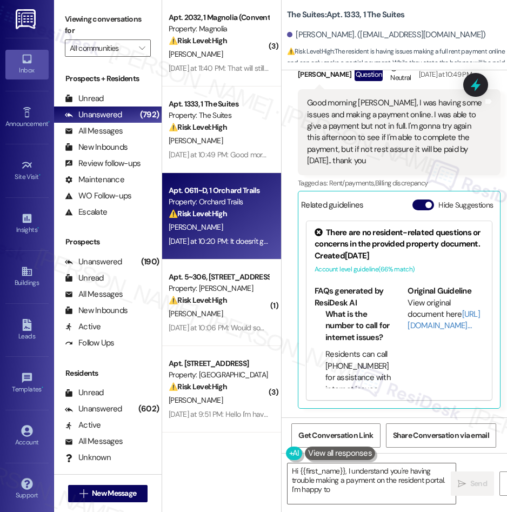
type textarea "Hi {{first_name}}, I understand you're having trouble making a payment on the r…"
